Goal: Check status

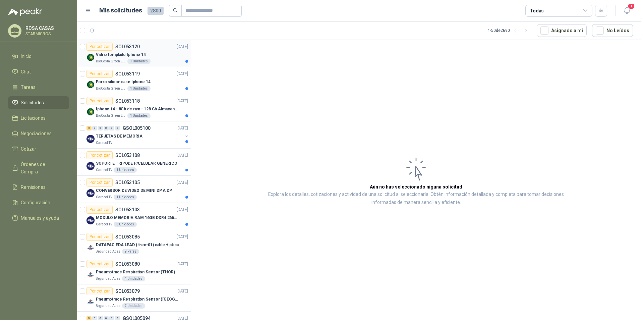
click at [152, 60] on div "BioCosta Green Energy S.A.S 1 Unidades" at bounding box center [142, 61] width 92 height 5
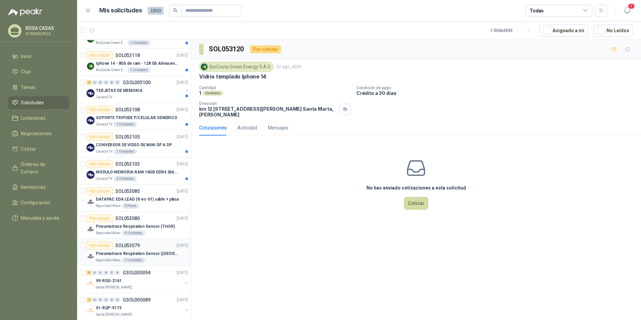
scroll to position [67, 0]
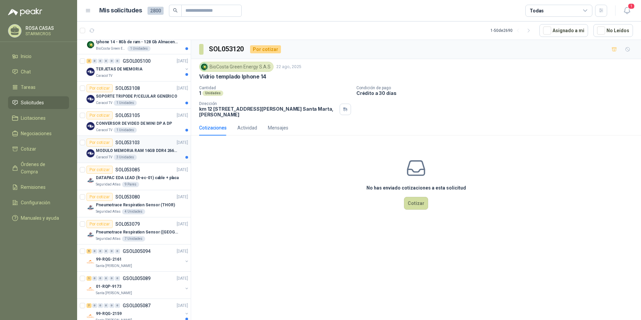
click at [148, 158] on div "Caracol TV 3 Unidades" at bounding box center [142, 157] width 92 height 5
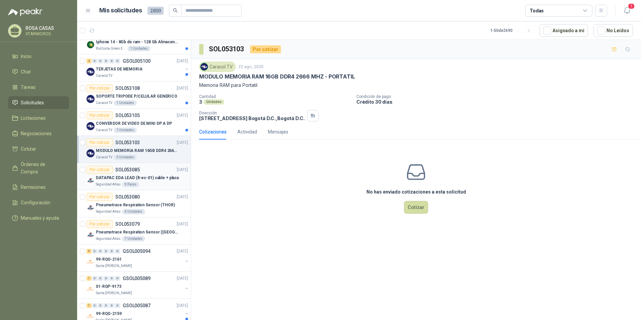
scroll to position [34, 0]
